Goal: Task Accomplishment & Management: Manage account settings

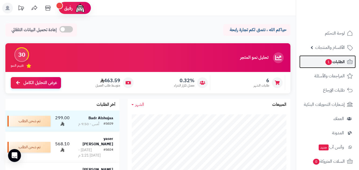
click at [333, 60] on span "الطلبات 1" at bounding box center [335, 62] width 20 height 8
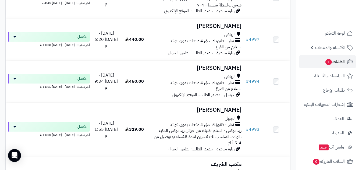
scroll to position [565, 0]
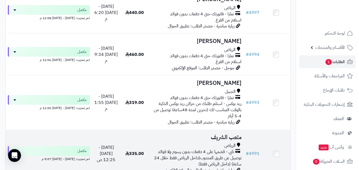
click at [236, 139] on h3 "متعب الشريف" at bounding box center [196, 138] width 90 height 6
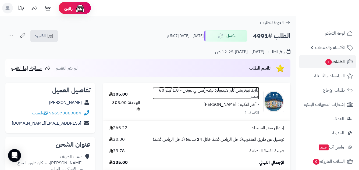
click at [241, 92] on link "أبلايد نيوتريشن كلير هيدرولزد بيف-إكس بي بروتين - 1.8 كيلو 60 حصة" at bounding box center [206, 93] width 107 height 12
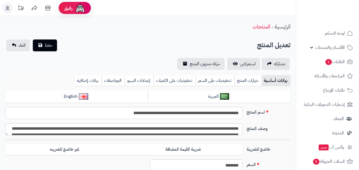
scroll to position [44, 0]
type input "**"
type input "**********"
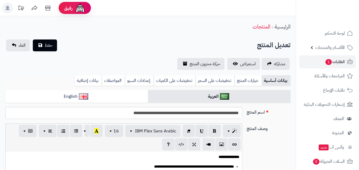
type input "******"
click at [245, 82] on link "خيارات المنتج" at bounding box center [248, 80] width 27 height 11
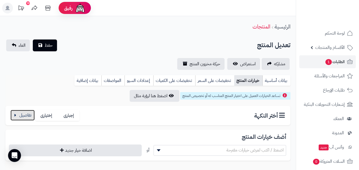
click at [26, 113] on button "button" at bounding box center [22, 115] width 24 height 11
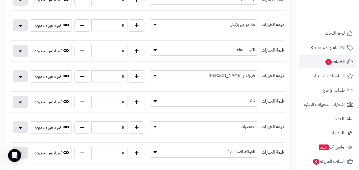
scroll to position [188, 0]
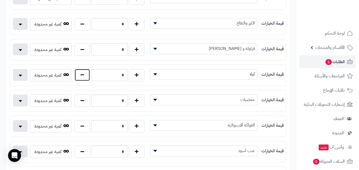
click at [80, 76] on button "button" at bounding box center [83, 75] width 16 height 12
type input "*"
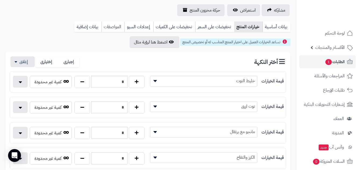
scroll to position [0, 0]
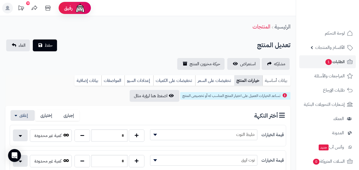
click at [281, 79] on link "بيانات أساسية" at bounding box center [277, 80] width 28 height 11
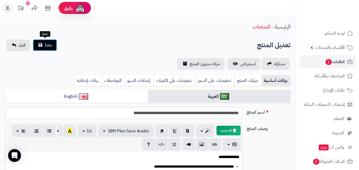
click at [50, 45] on span "حفظ" at bounding box center [49, 45] width 8 height 6
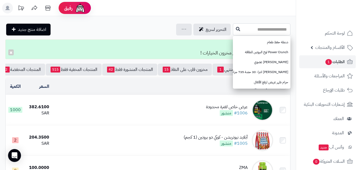
paste input "**********"
type input "**********"
click at [236, 28] on icon at bounding box center [238, 29] width 4 height 4
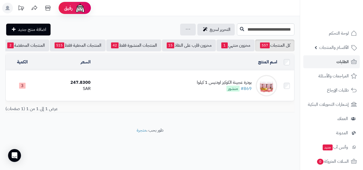
click at [224, 86] on div "بودرة عجينة الكوكيز اودنيس 1 كيلوا" at bounding box center [224, 83] width 55 height 6
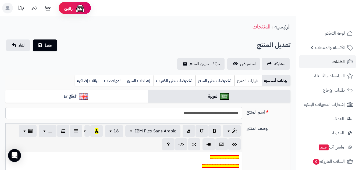
scroll to position [31, 0]
click at [240, 83] on link "خيارات المنتج" at bounding box center [248, 80] width 27 height 11
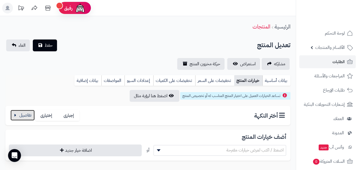
click at [24, 117] on button "button" at bounding box center [22, 115] width 24 height 11
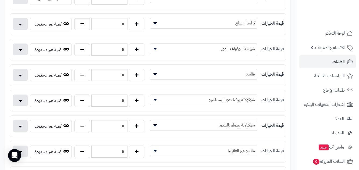
scroll to position [242, 0]
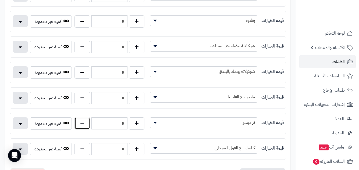
click at [86, 121] on button "button" at bounding box center [83, 123] width 16 height 12
type input "*"
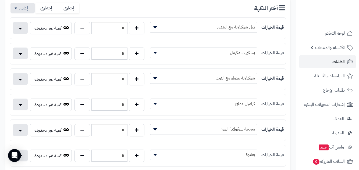
scroll to position [27, 0]
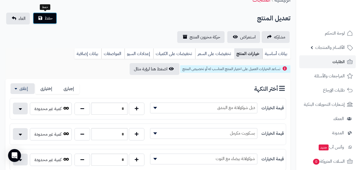
click at [52, 19] on span "حفظ" at bounding box center [49, 18] width 8 height 6
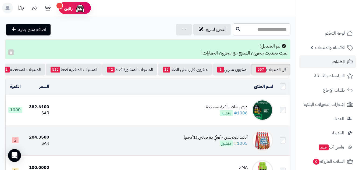
click at [209, 140] on div "أبلايد نيوتريشن - كوكي دو بروتين (1 كجم)" at bounding box center [216, 138] width 64 height 6
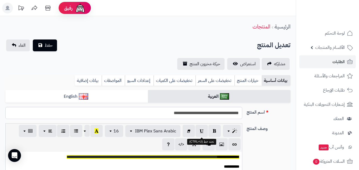
scroll to position [31, 0]
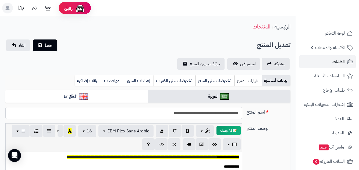
click at [254, 82] on link "خيارات المنتج" at bounding box center [248, 80] width 27 height 11
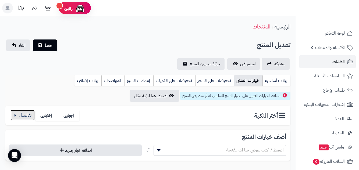
click at [22, 118] on button "button" at bounding box center [22, 115] width 24 height 11
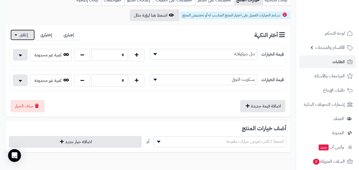
scroll to position [0, 0]
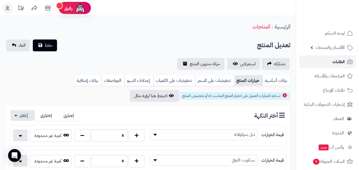
click at [321, 61] on link "الطلبات" at bounding box center [328, 61] width 57 height 13
